Goal: Transaction & Acquisition: Book appointment/travel/reservation

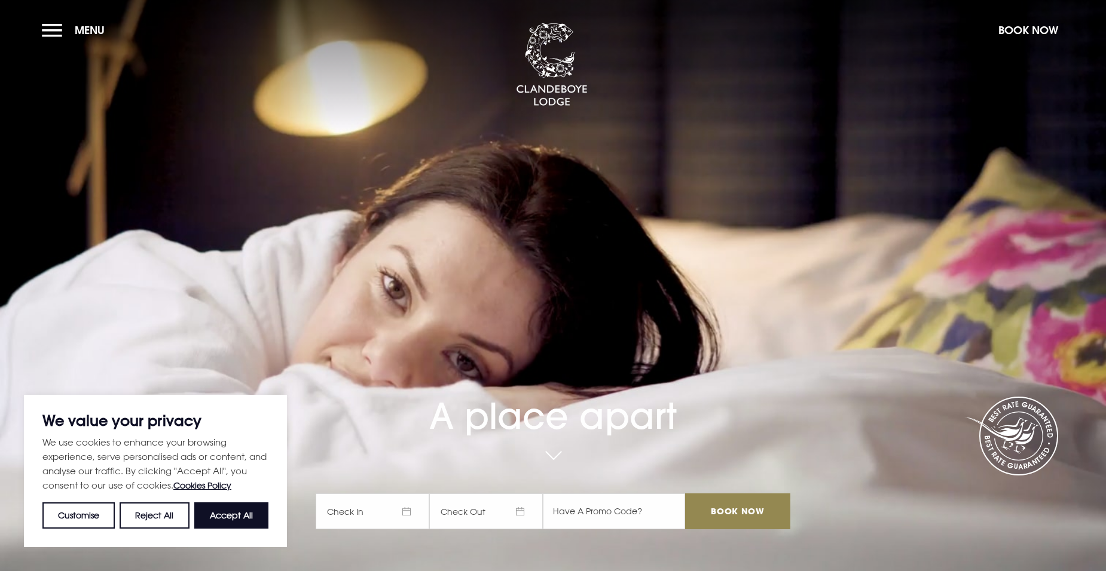
click at [384, 515] on span "Check In" at bounding box center [373, 512] width 114 height 36
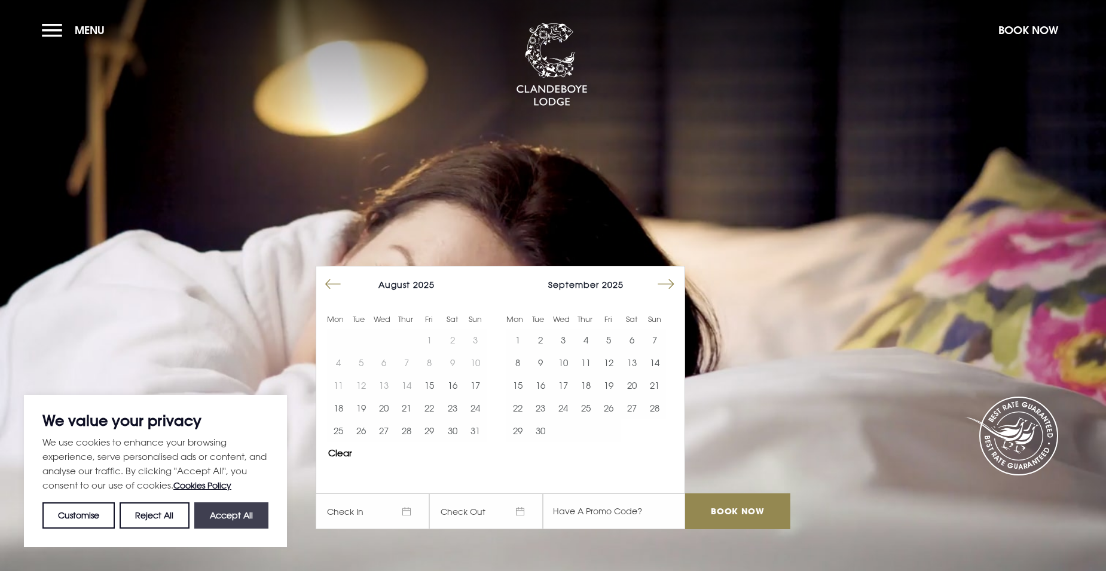
click at [255, 520] on button "Accept All" at bounding box center [231, 516] width 74 height 26
checkbox input "true"
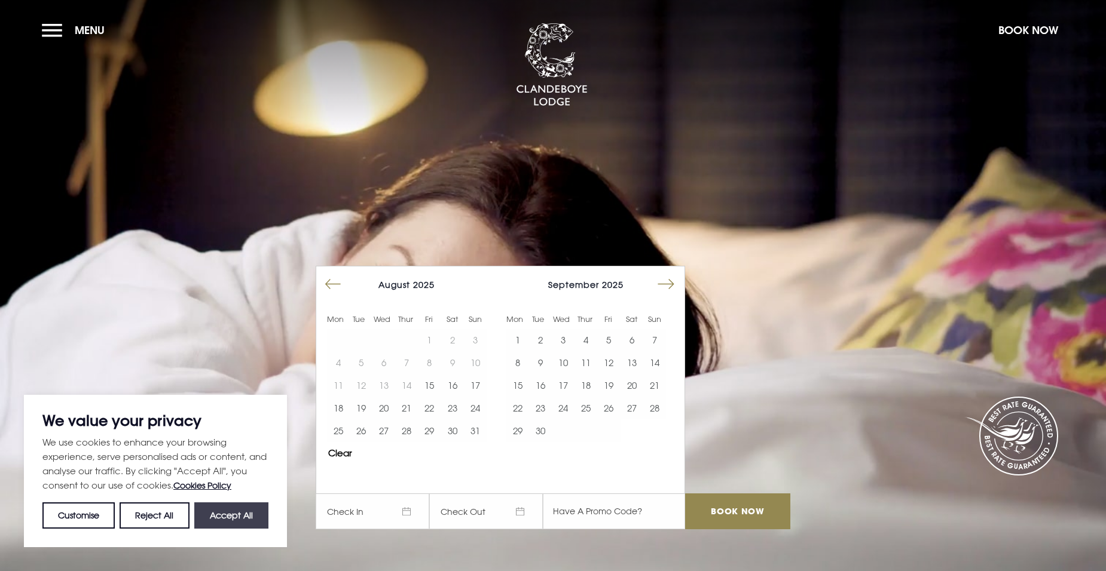
checkbox input "true"
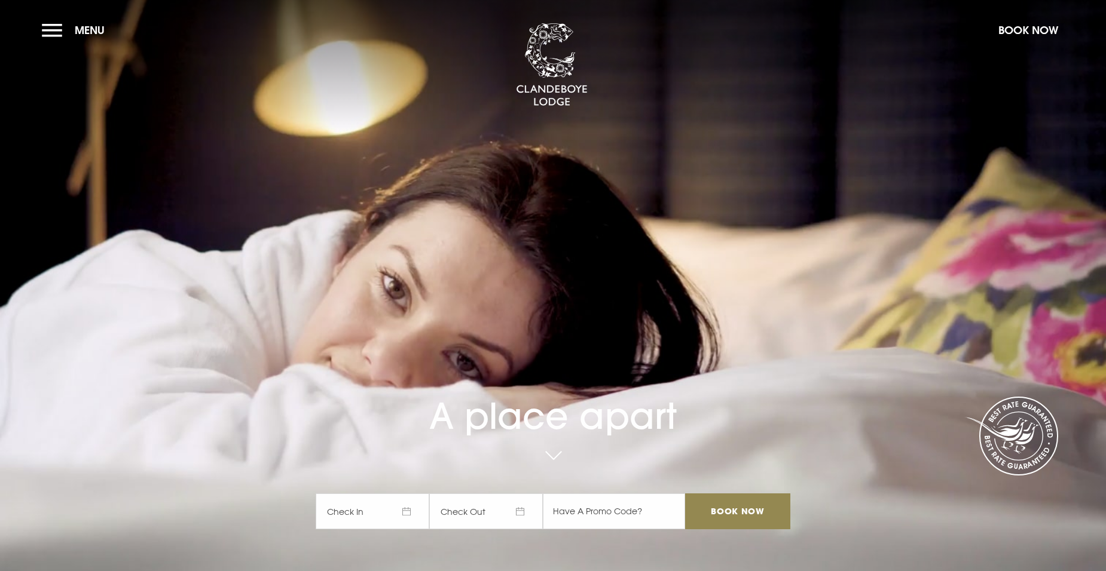
click at [367, 494] on span "Check In" at bounding box center [373, 512] width 114 height 36
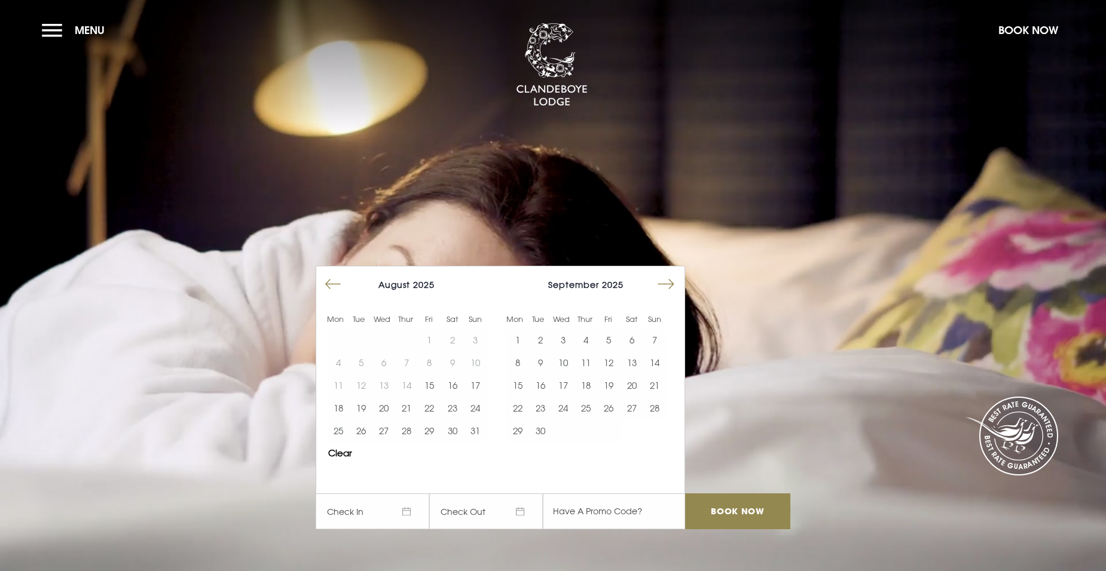
click at [677, 284] on button "Move forward to switch to the next month." at bounding box center [666, 284] width 23 height 23
click at [628, 405] on button "25" at bounding box center [631, 408] width 23 height 23
click at [548, 430] on button "28" at bounding box center [540, 431] width 23 height 23
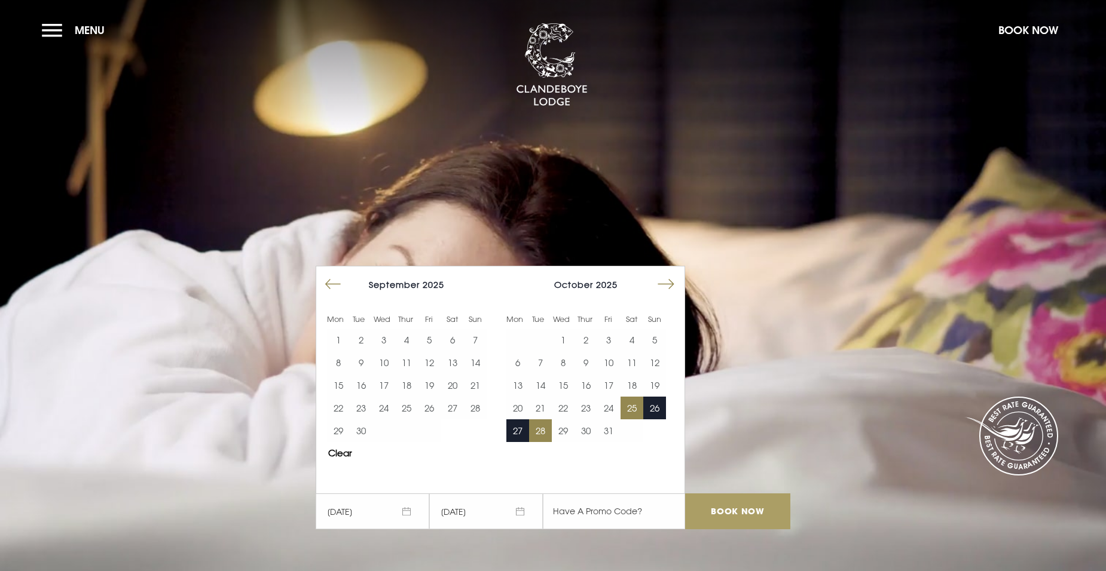
click at [710, 509] on input "Book Now" at bounding box center [737, 512] width 105 height 36
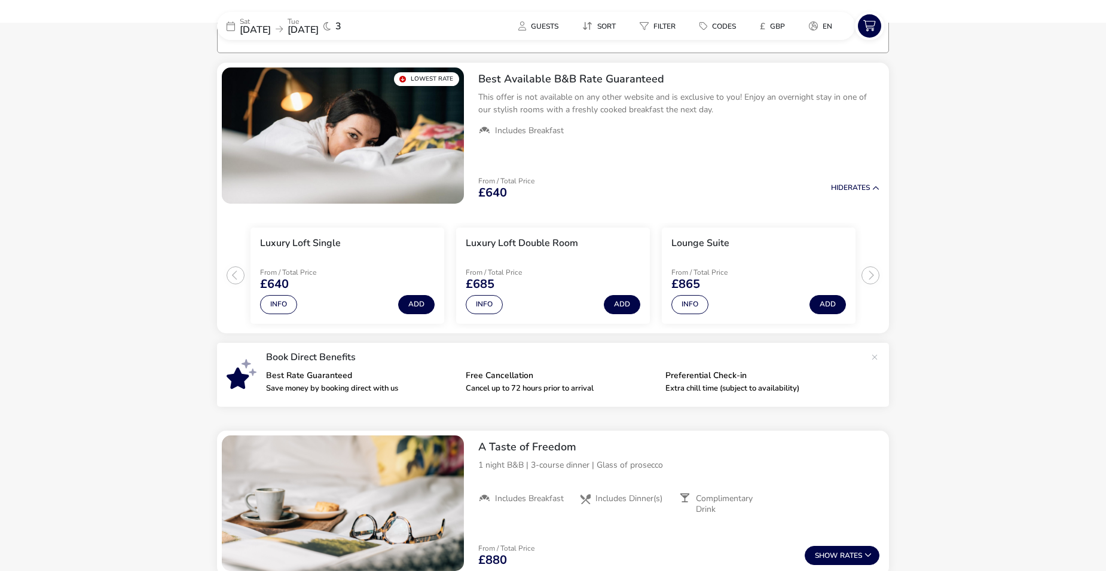
scroll to position [97, 0]
